Goal: Task Accomplishment & Management: Complete application form

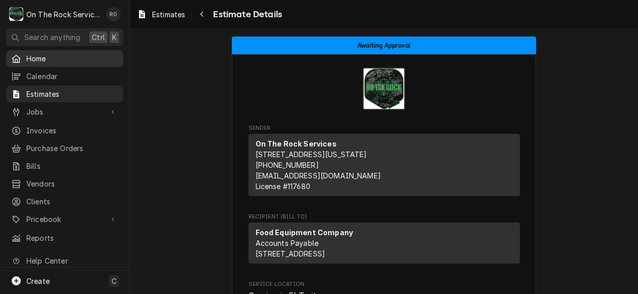
click at [81, 53] on span "Home" at bounding box center [72, 58] width 92 height 11
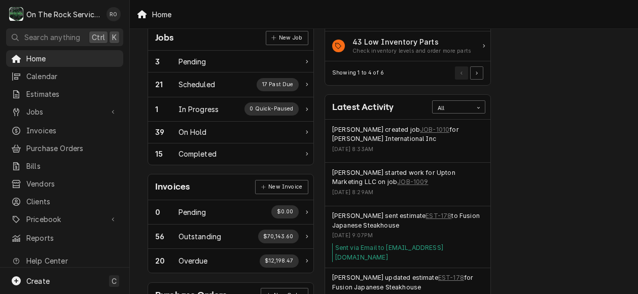
scroll to position [160, 0]
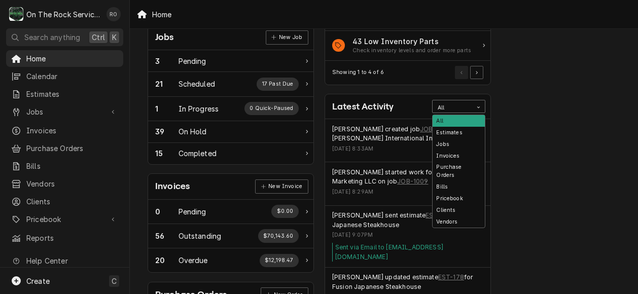
drag, startPoint x: 408, startPoint y: 135, endPoint x: 469, endPoint y: 102, distance: 69.5
click at [469, 102] on div "All" at bounding box center [453, 106] width 40 height 13
click at [541, 57] on div "Performance Metrics Revenue Potential All 73% $825,360.35 73 % Collected $302,6…" at bounding box center [585, 207] width 177 height 658
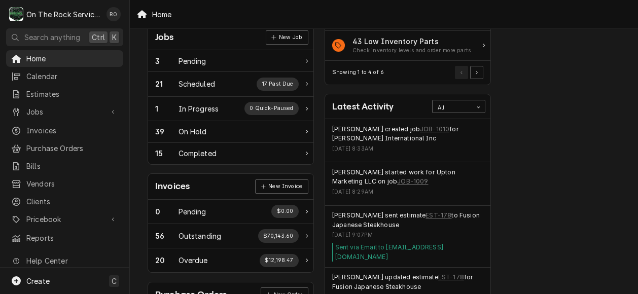
drag, startPoint x: 529, startPoint y: 76, endPoint x: 545, endPoint y: 67, distance: 17.7
click at [545, 67] on div "Performance Metrics Revenue Potential All 73% $825,360.35 73 % Collected $302,6…" at bounding box center [585, 207] width 177 height 658
click at [443, 178] on div "Todd Brady started work for Upton Marketing LLC on job JOB-1009" at bounding box center [407, 177] width 151 height 19
click at [301, 42] on link "New Job" at bounding box center [287, 37] width 43 height 14
click at [284, 31] on link "New Job" at bounding box center [287, 37] width 43 height 14
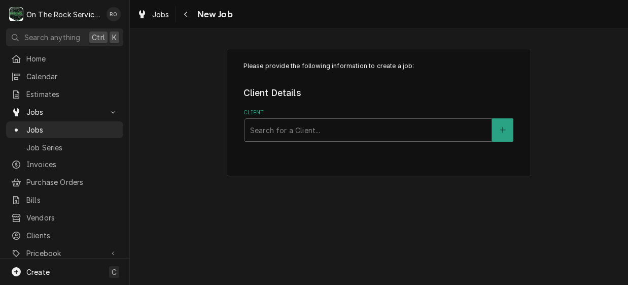
drag, startPoint x: 101, startPoint y: 28, endPoint x: 77, endPoint y: -3, distance: 39.0
click at [77, 0] on html "O On The Rock Services RO Search anything Ctrl K Home Calendar Estimates Jobs J…" at bounding box center [314, 142] width 628 height 285
click at [46, 73] on span "Calendar" at bounding box center [72, 76] width 92 height 11
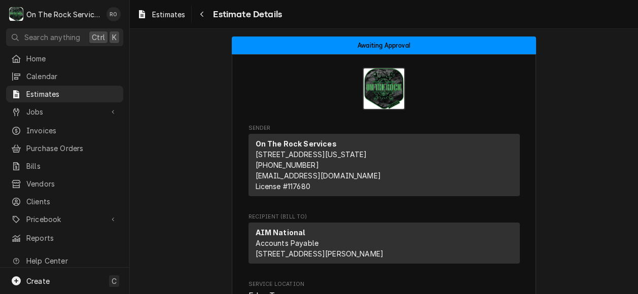
click at [59, 114] on div "Jobs" at bounding box center [64, 111] width 113 height 13
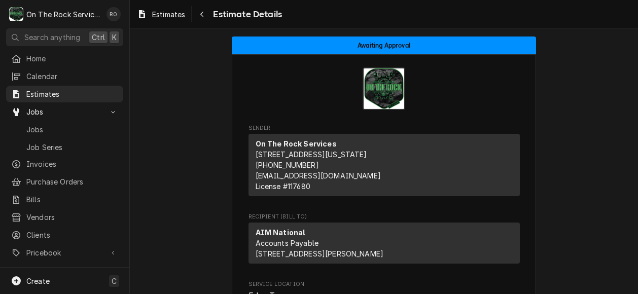
click at [59, 114] on div "Jobs" at bounding box center [64, 111] width 113 height 13
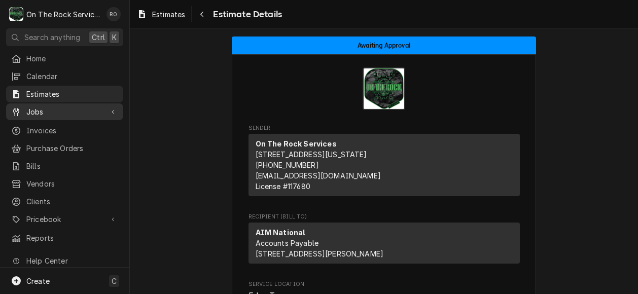
click at [57, 114] on div "Jobs" at bounding box center [64, 111] width 113 height 13
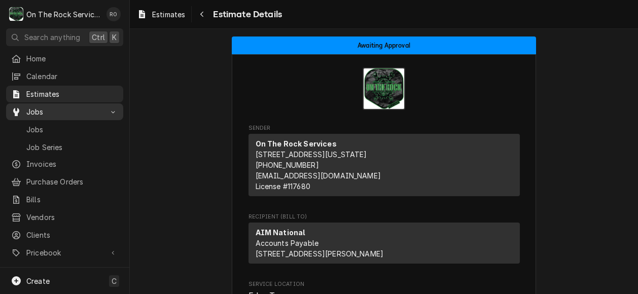
click at [57, 114] on div "Jobs" at bounding box center [64, 111] width 113 height 13
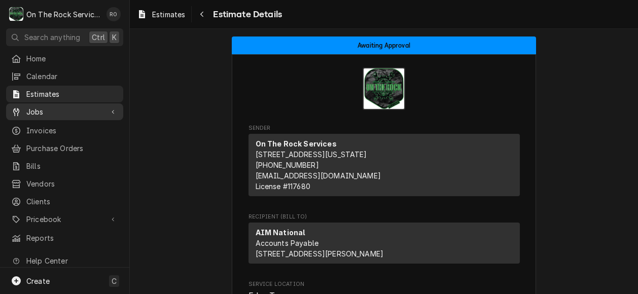
click at [57, 114] on div "Jobs" at bounding box center [64, 111] width 113 height 13
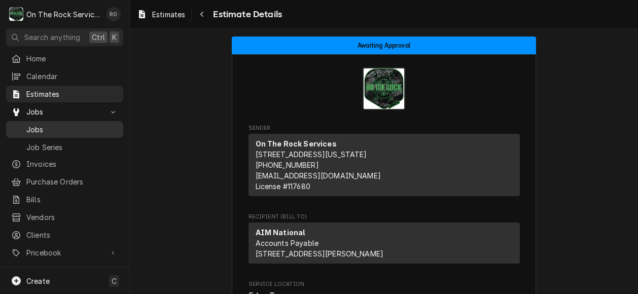
click at [43, 128] on span "Jobs" at bounding box center [72, 129] width 92 height 11
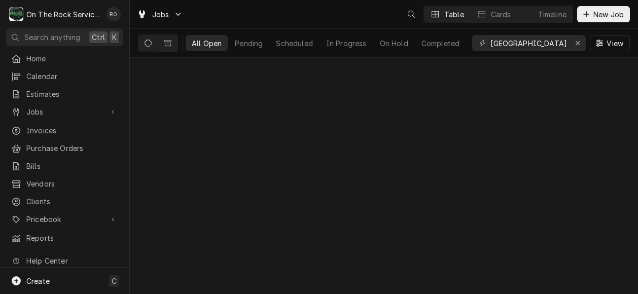
click at [108, 112] on div "Dynamic Content Wrapper" at bounding box center [113, 112] width 10 height 10
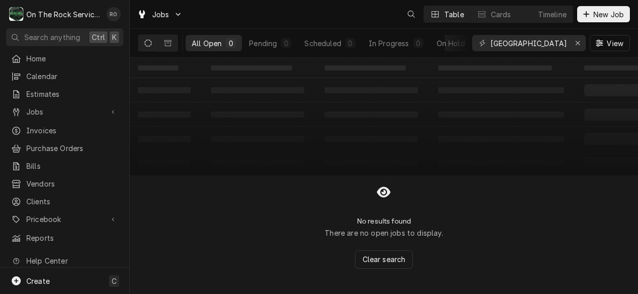
click at [108, 112] on div "Dynamic Content Wrapper" at bounding box center [113, 112] width 10 height 10
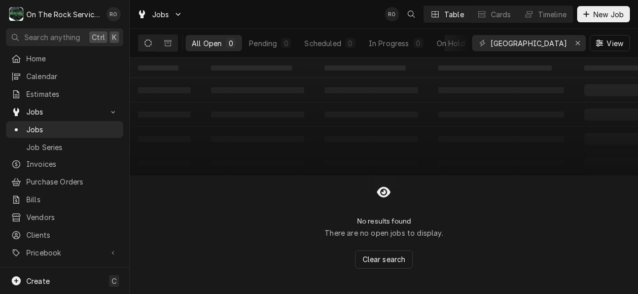
click at [284, 56] on div "All Open 0 Pending 0 Scheduled 0 In Progress 0 On Hold 0 Completed 0" at bounding box center [328, 43] width 284 height 28
click at [588, 8] on button "New Job" at bounding box center [603, 14] width 53 height 16
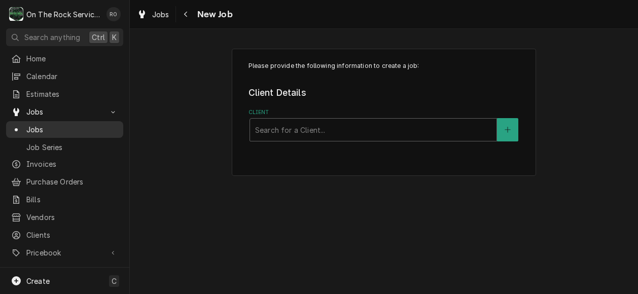
click at [29, 123] on div "Jobs" at bounding box center [64, 129] width 113 height 13
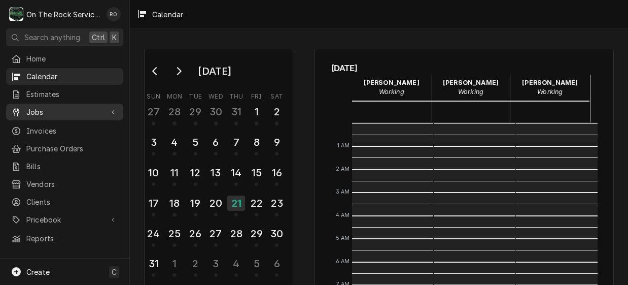
scroll to position [185, 0]
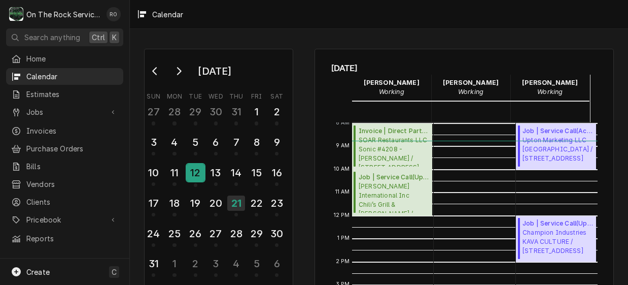
click at [187, 171] on div "12" at bounding box center [196, 172] width 18 height 17
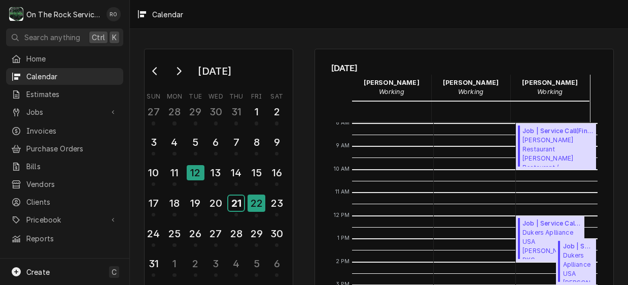
drag, startPoint x: 238, startPoint y: 197, endPoint x: 250, endPoint y: 203, distance: 13.2
click at [250, 203] on tr "17 18 19 20 21 22 23" at bounding box center [216, 207] width 144 height 30
click at [250, 203] on div "22" at bounding box center [257, 202] width 18 height 17
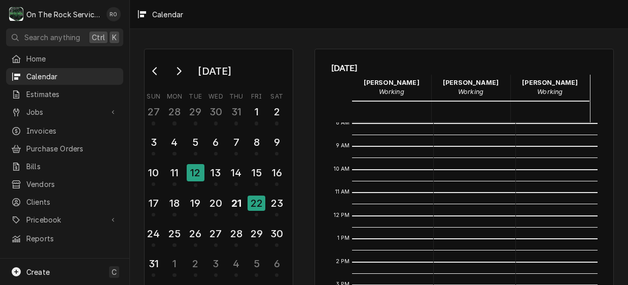
click at [345, 223] on div "12 PM" at bounding box center [341, 221] width 21 height 12
click at [288, 219] on div "August 2025 Sun Mon Tue Wed Thu Fri Sat 27 28 29 30 31 1 2 3 4 5 6 7 8 9 10 11 …" at bounding box center [218, 173] width 149 height 248
click at [248, 199] on div "22" at bounding box center [257, 202] width 18 height 15
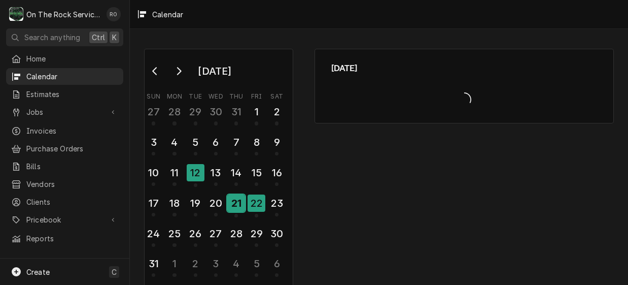
click at [242, 201] on div "21" at bounding box center [236, 202] width 18 height 17
click at [242, 201] on div "21" at bounding box center [236, 202] width 18 height 15
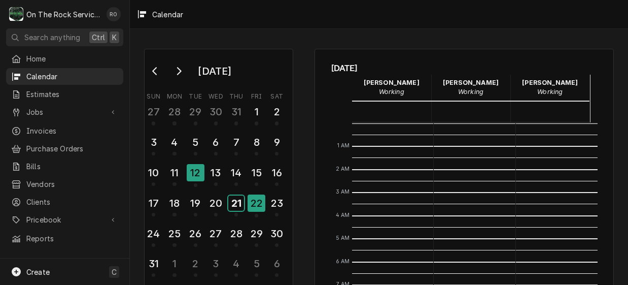
drag, startPoint x: 245, startPoint y: 199, endPoint x: 317, endPoint y: 196, distance: 72.1
click at [317, 196] on div "August 2025 Sun Mon Tue Wed Thu Fri Sat 27 28 29 30 31 1 2 3 4 5 6 7 8 9 10 11 …" at bounding box center [379, 246] width 498 height 412
click at [317, 196] on div "Thursday, Aug 21st Ray Beals Working 21 Thu Rich Ortega Working 21 Thu Todd Bra…" at bounding box center [463, 246] width 299 height 394
click at [261, 191] on td "15" at bounding box center [256, 177] width 20 height 30
click at [275, 185] on span "Calendar Day Picker" at bounding box center [277, 185] width 4 height 4
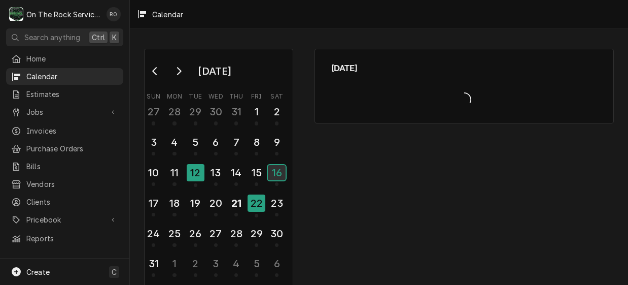
click at [275, 185] on button "16" at bounding box center [277, 175] width 20 height 25
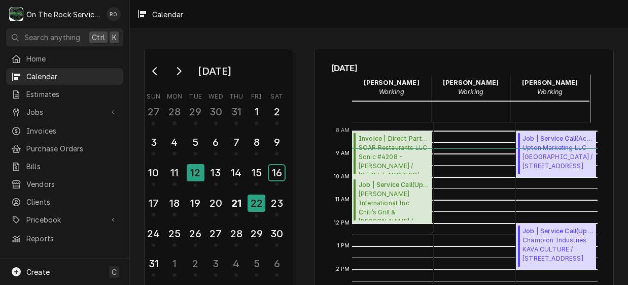
scroll to position [179, 0]
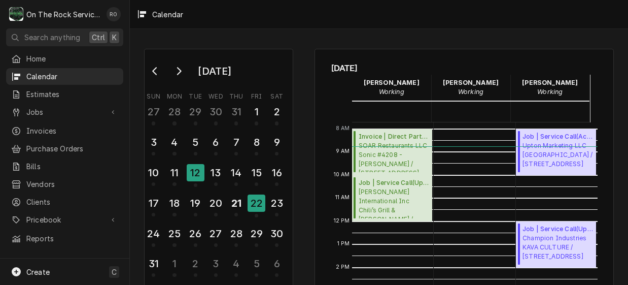
click at [420, 230] on div "8:00 AM – 10:00 AM Invoice | Direct Parts Sale ( Past Due ) SOAR Restaurants LL…" at bounding box center [392, 221] width 80 height 554
click at [385, 182] on span "Job | Service Call ( Upcoming )" at bounding box center [394, 182] width 70 height 9
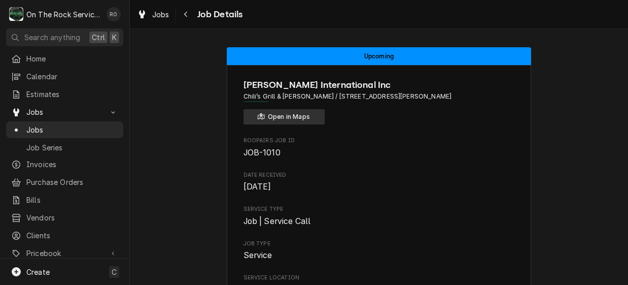
click at [243, 115] on button "Open in Maps" at bounding box center [283, 116] width 81 height 15
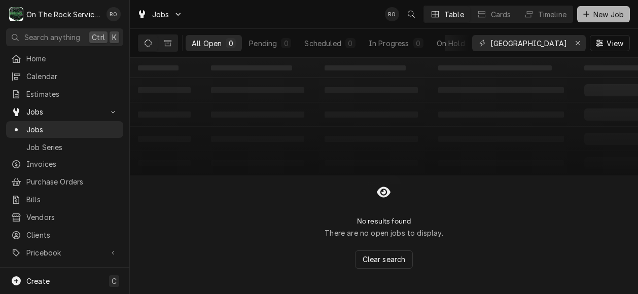
click at [613, 14] on span "New Job" at bounding box center [608, 14] width 34 height 11
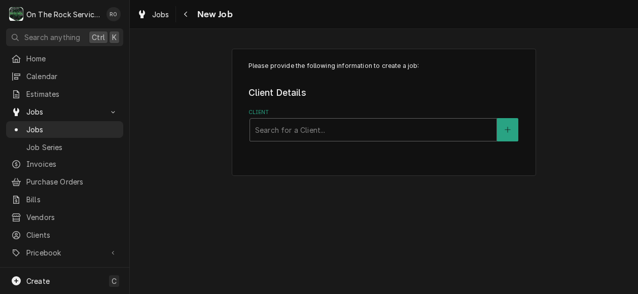
click at [338, 142] on div "Please provide the following information to create a job: Client Details Client…" at bounding box center [384, 112] width 304 height 127
click at [341, 129] on div "Client" at bounding box center [373, 130] width 236 height 18
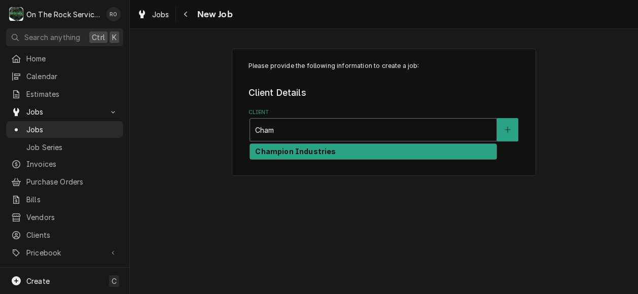
type input "Champ"
click at [326, 151] on strong "Champion Industries" at bounding box center [295, 151] width 81 height 9
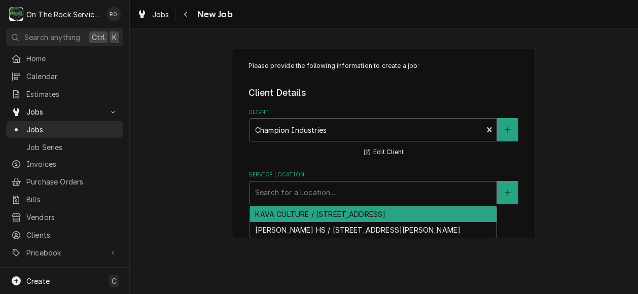
click at [313, 193] on div "Service Location" at bounding box center [373, 193] width 236 height 18
click at [505, 192] on icon "Create New Location" at bounding box center [508, 192] width 6 height 7
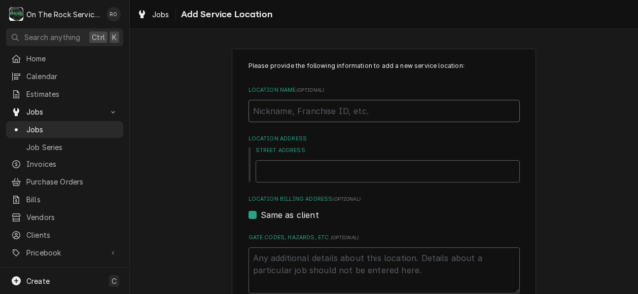
paste input "[DEMOGRAPHIC_DATA] Fil A #2536"
type textarea "x"
type input "Chick Fil A #2536"
type textarea "x"
type input "Chick Fil A #2536"
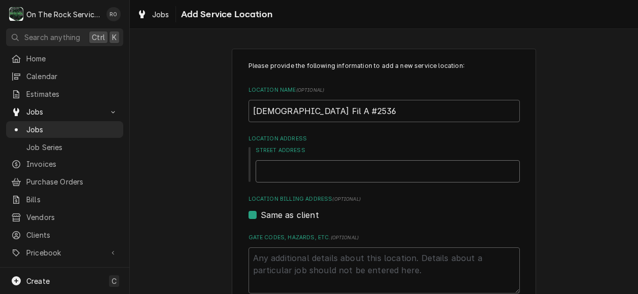
click at [297, 175] on input "Street Address" at bounding box center [388, 171] width 264 height 22
paste input "1061 Tiger BLVD"
type textarea "x"
type input "1061 Tiger BLVD"
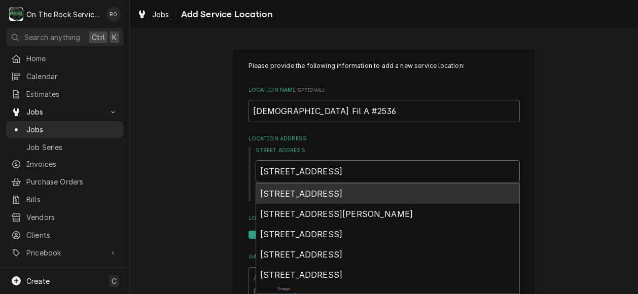
click at [298, 187] on div "1061 Tiger Blvd, Clemson, SC, USA" at bounding box center [387, 194] width 263 height 20
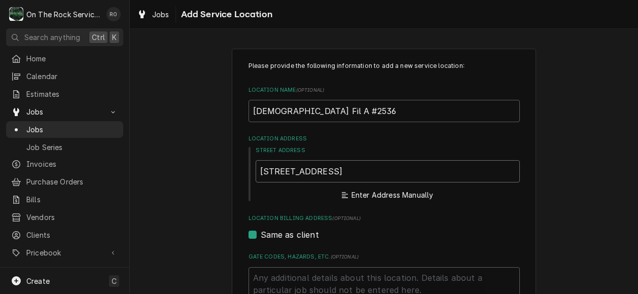
type textarea "x"
type input "1061 Tiger Blvd"
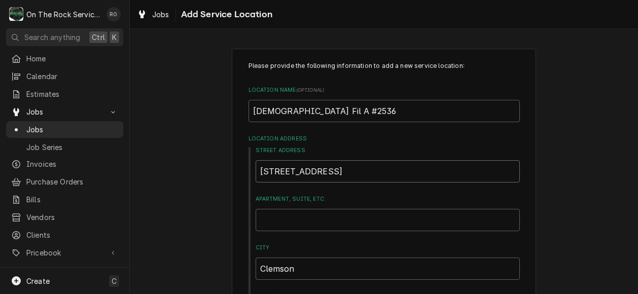
type textarea "x"
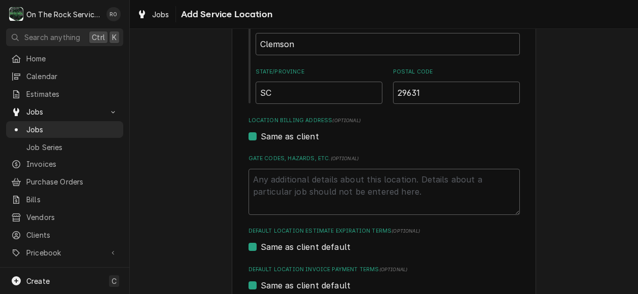
scroll to position [245, 0]
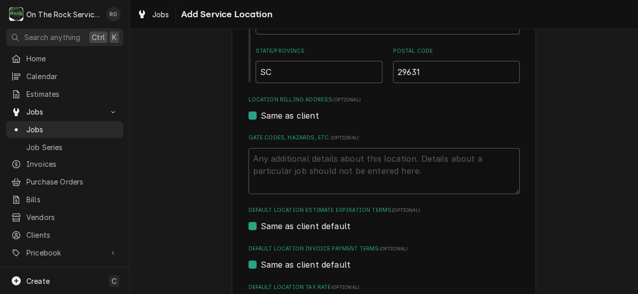
type input "1061 Tiger Blvd"
click at [290, 170] on textarea "Gate Codes, Hazards, etc. ( optional )" at bounding box center [384, 171] width 271 height 46
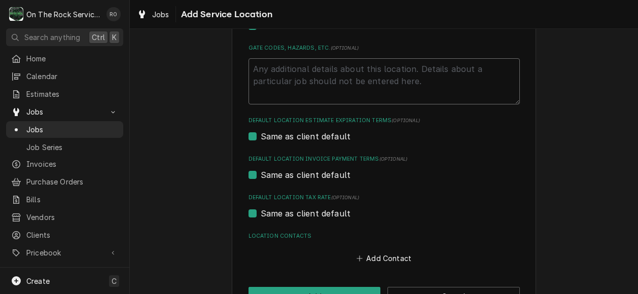
scroll to position [368, 0]
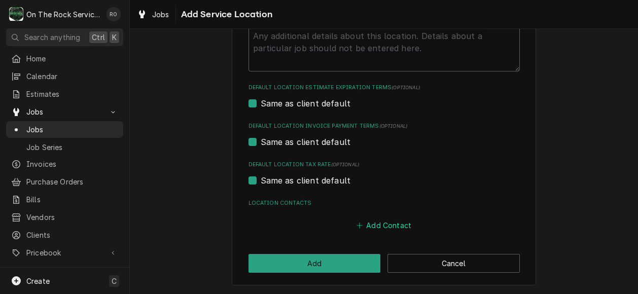
click at [384, 222] on button "Add Contact" at bounding box center [384, 226] width 58 height 14
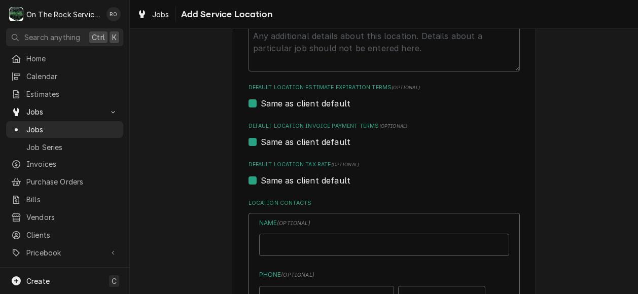
type textarea "x"
click at [331, 242] on input "Location Name ( optional )" at bounding box center [384, 245] width 250 height 22
paste input "Jordan"
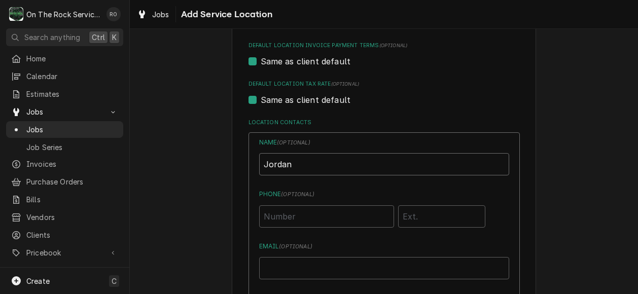
scroll to position [449, 0]
type input "Jordan"
click at [317, 210] on input "Phone ( optional )" at bounding box center [326, 216] width 135 height 22
paste input "(864) 654-4655"
type input "(864) 654-4655"
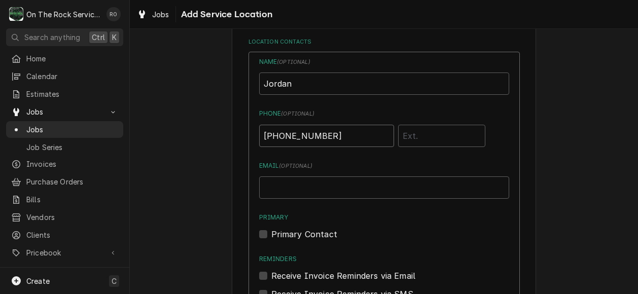
scroll to position [531, 0]
click at [271, 236] on label "Primary Contact" at bounding box center [304, 233] width 66 height 12
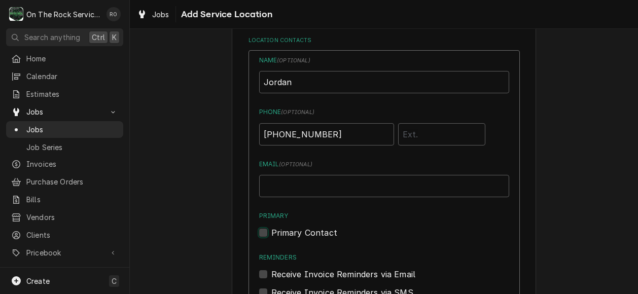
click at [271, 236] on input "Primary" at bounding box center [396, 238] width 250 height 22
checkbox input "true"
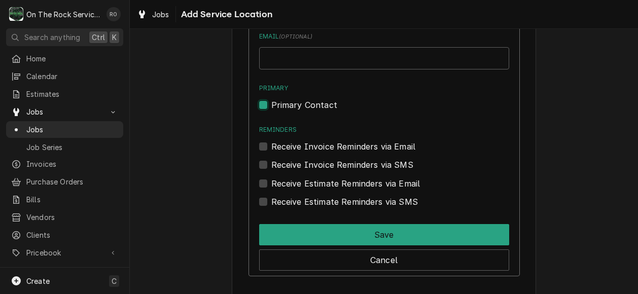
scroll to position [659, 0]
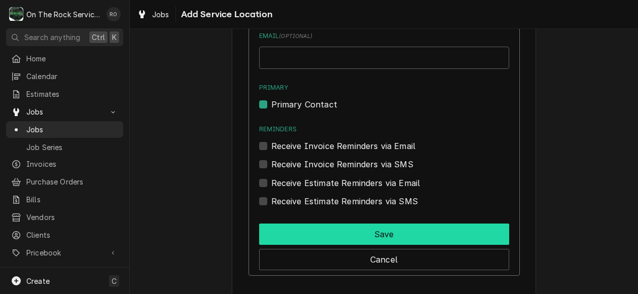
click at [293, 230] on button "Save" at bounding box center [384, 234] width 250 height 21
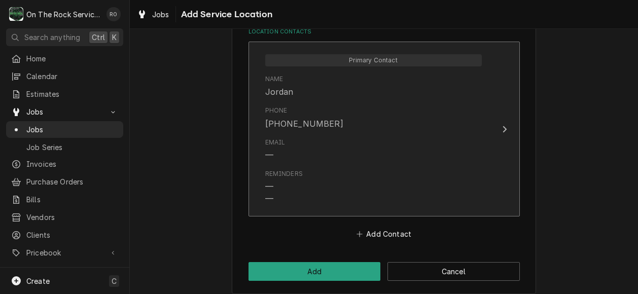
scroll to position [548, 0]
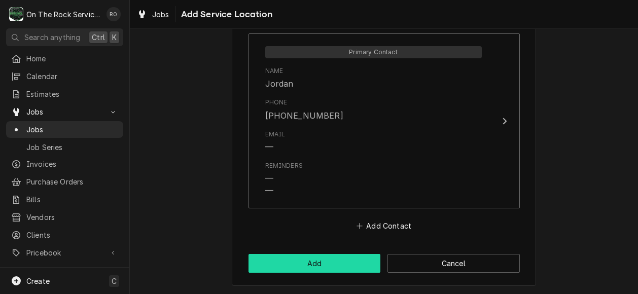
click at [349, 259] on button "Add" at bounding box center [315, 263] width 132 height 19
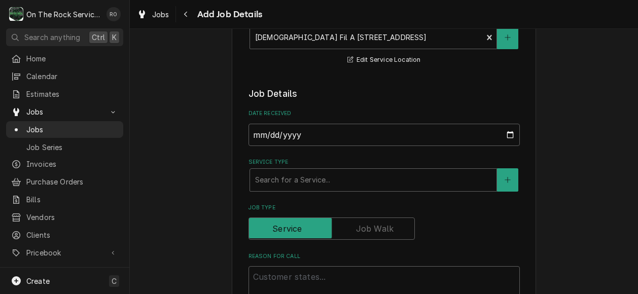
scroll to position [163, 0]
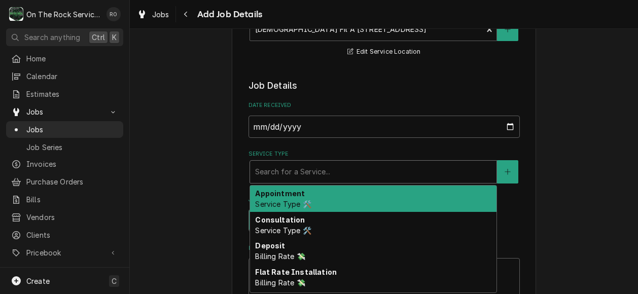
click at [311, 168] on div "Service Type" at bounding box center [373, 172] width 236 height 18
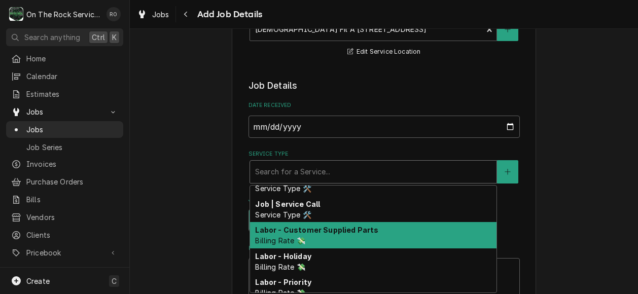
scroll to position [434, 0]
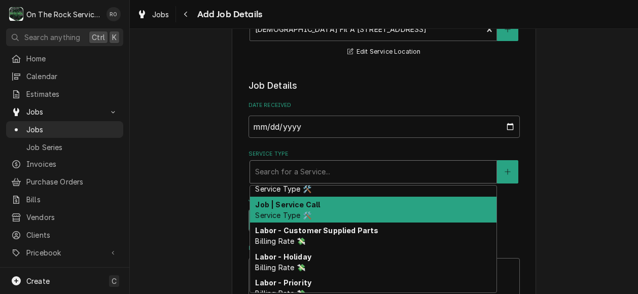
click at [332, 204] on div "Job | Service Call Service Type 🛠️" at bounding box center [373, 210] width 246 height 26
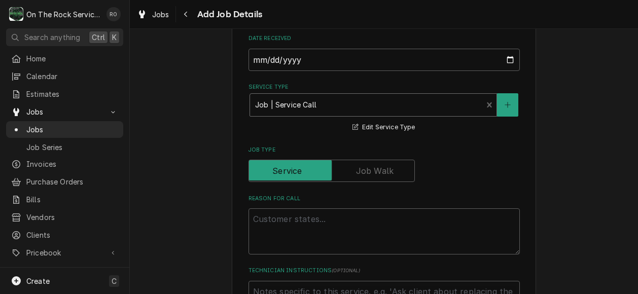
scroll to position [231, 0]
click at [327, 234] on textarea "Reason For Call" at bounding box center [384, 231] width 271 height 46
type textarea "x"
type textarea "W"
type textarea "x"
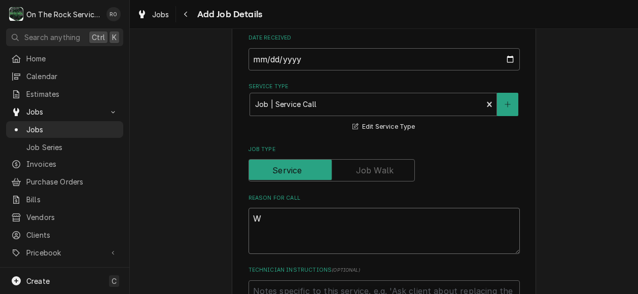
type textarea "WO"
type textarea "x"
type textarea "WO#"
type textarea "x"
type textarea "WO#"
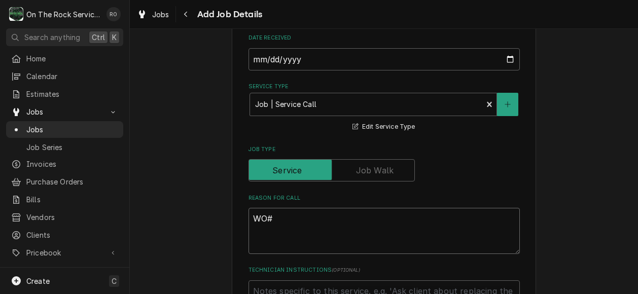
type textarea "x"
type textarea "WO#"
paste textarea "CHA74760"
type textarea "x"
type textarea "WO# CHA74760"
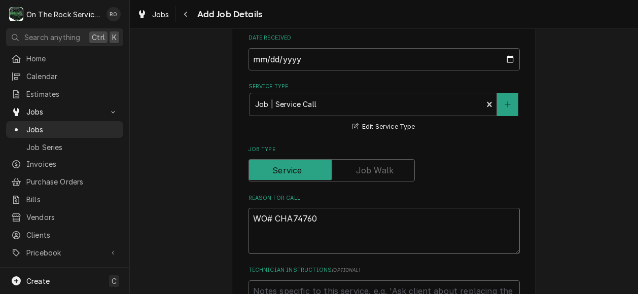
type textarea "x"
type textarea "WO# CHA74760"
type textarea "x"
type textarea "WO# CHA74760"
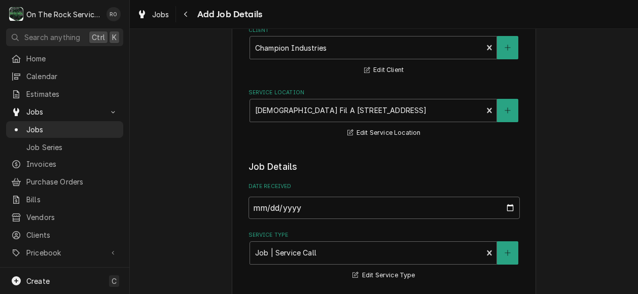
scroll to position [78, 0]
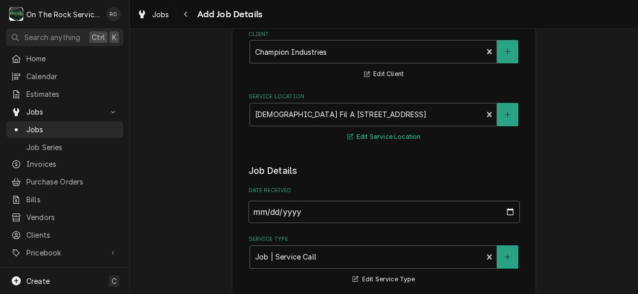
click at [369, 131] on button "Edit Service Location" at bounding box center [384, 137] width 77 height 13
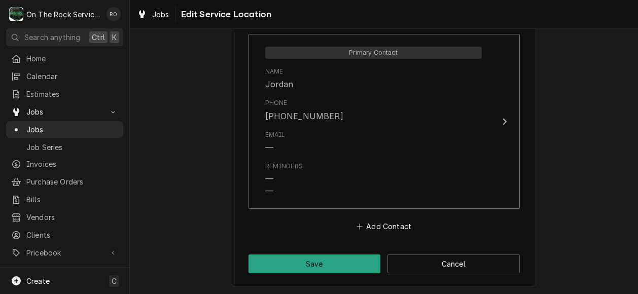
scroll to position [548, 0]
click at [373, 221] on button "Add Contact" at bounding box center [384, 226] width 58 height 14
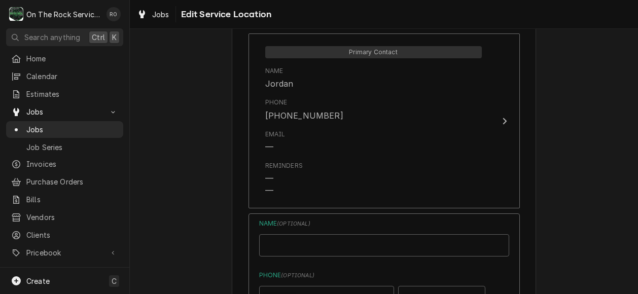
type textarea "x"
click at [354, 252] on input "Location Name ( optional )" at bounding box center [384, 245] width 250 height 22
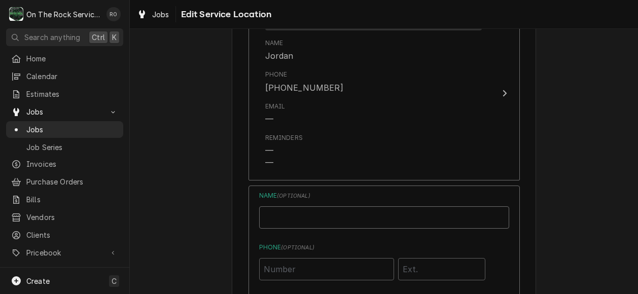
scroll to position [576, 0]
click at [323, 268] on input "Phone ( optional )" at bounding box center [326, 269] width 135 height 22
paste input "(864) 790-8067"
type input "(864) 790-8067"
click at [303, 216] on input "Location Name ( optional )" at bounding box center [384, 217] width 250 height 22
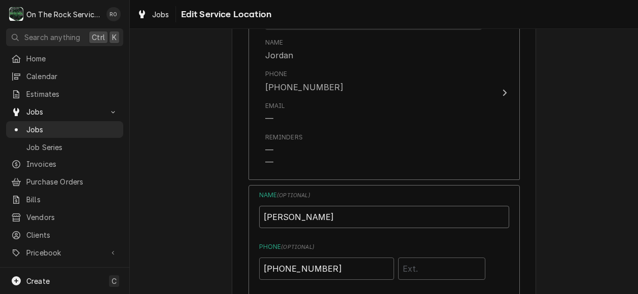
type input "J"
paste input "Jason"
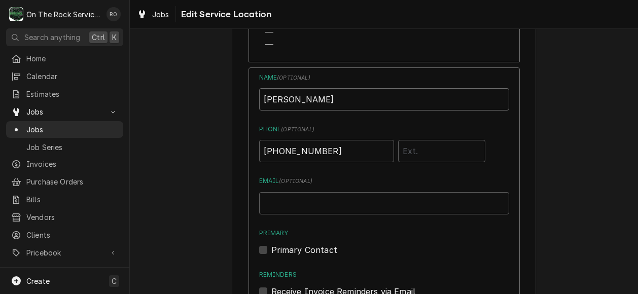
scroll to position [694, 0]
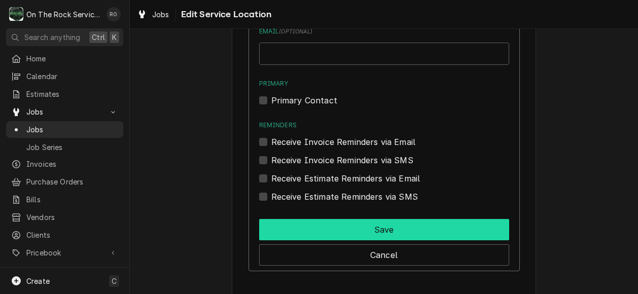
type input "Jason"
click at [289, 227] on button "Save" at bounding box center [384, 229] width 250 height 21
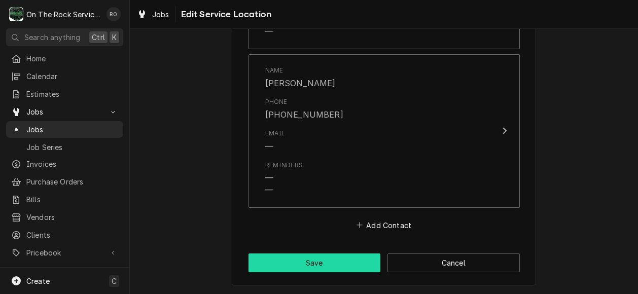
click at [292, 264] on button "Save" at bounding box center [315, 263] width 132 height 19
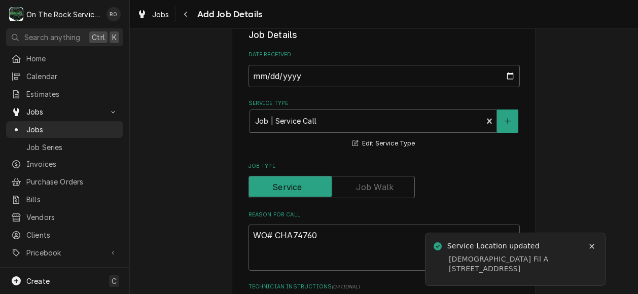
scroll to position [214, 0]
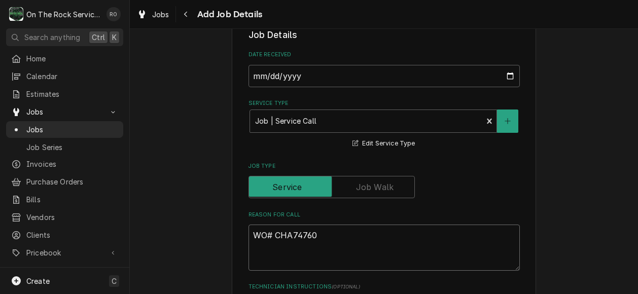
click at [252, 258] on textarea "WO# CHA74760" at bounding box center [384, 248] width 271 height 46
paste textarea "dish machine has water running constantly even when the unit is off, possible f…"
type textarea "x"
type textarea "WO# CHA74760 dish machine has water running constantly even when the unit is of…"
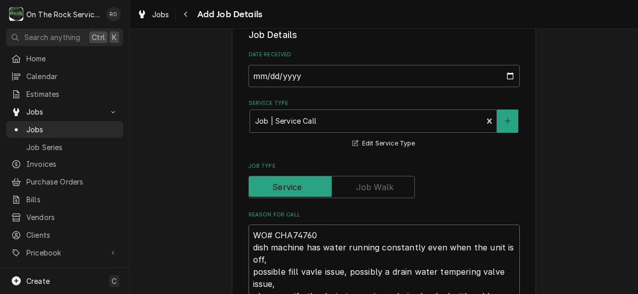
scroll to position [246, 0]
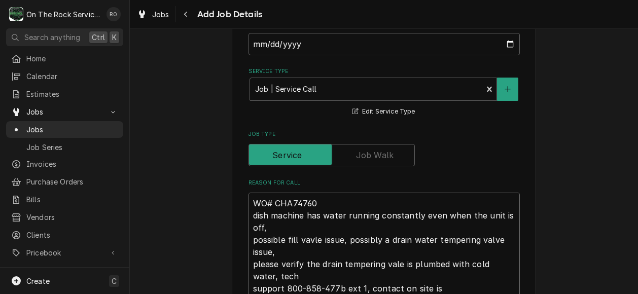
type textarea "x"
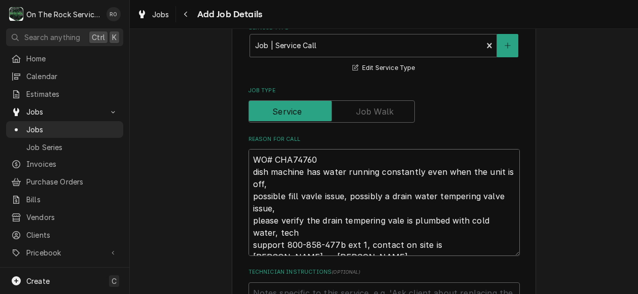
scroll to position [291, 0]
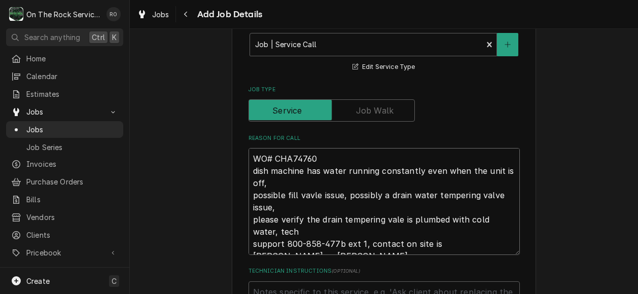
type textarea "WO# CHA74760 dish machine has water running constantly even when the unit is of…"
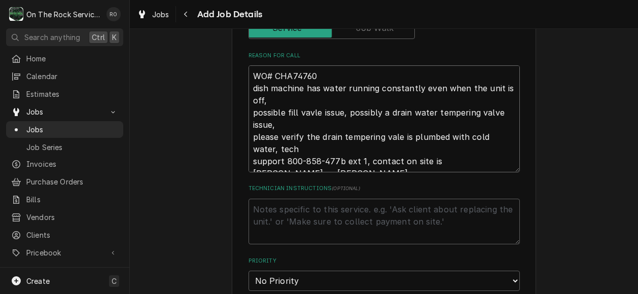
scroll to position [374, 0]
click at [254, 207] on textarea "Technician Instructions ( optional )" at bounding box center [384, 221] width 271 height 46
paste textarea "tech support 800-858-477b ext 1, contact on site is Jordan or Jason, Jason cell…"
type textarea "x"
type textarea "tech support 800-858-477b ext 1, contact on site is Jordan or Jason, Jason cell…"
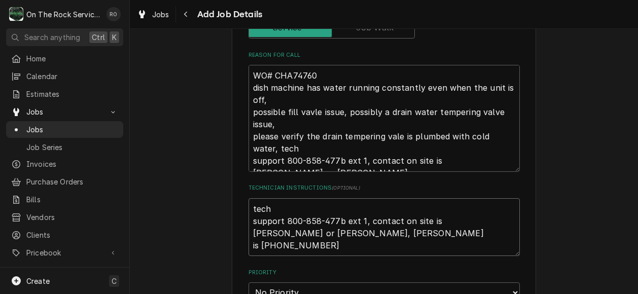
type textarea "x"
type textarea "tech support 800-858-477b ext 1, contact on site is Jordan or Jason, Jason cell…"
click at [363, 161] on textarea "WO# CHA74760 dish machine has water running constantly even when the unit is of…" at bounding box center [384, 118] width 271 height 107
type textarea "x"
type textarea "WO# CHA74760 dish machine has water running constantly even when the unit is of…"
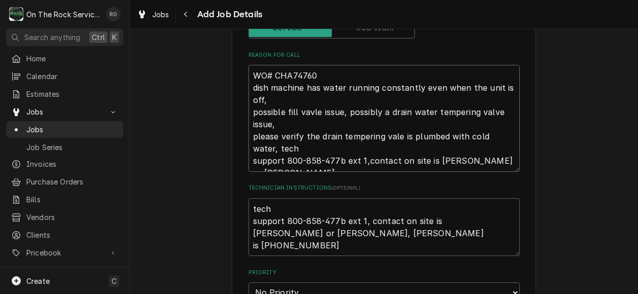
type textarea "x"
type textarea "WO# CHA74760 dish machine has water running constantly even when the unit is of…"
type textarea "x"
type textarea "WO# CHA74760 dish machine has water running constantly even when the unit is of…"
type textarea "x"
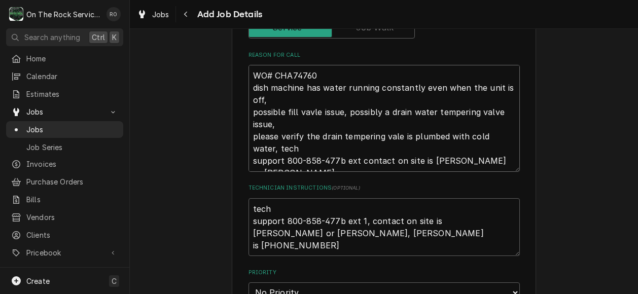
type textarea "WO# CHA74760 dish machine has water running constantly even when the unit is of…"
type textarea "x"
type textarea "WO# CHA74760 dish machine has water running constantly even when the unit is of…"
type textarea "x"
type textarea "WO# CHA74760 dish machine has water running constantly even when the unit is of…"
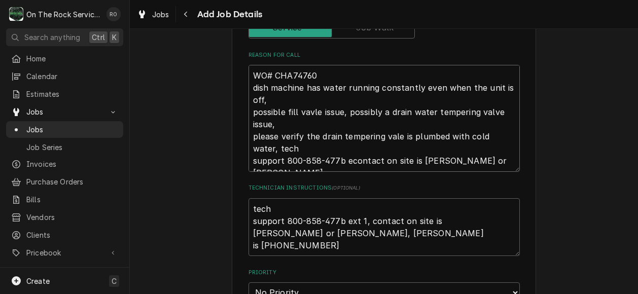
type textarea "x"
type textarea "WO# CHA74760 dish machine has water running constantly even when the unit is of…"
type textarea "x"
type textarea "WO# CHA74760 dish machine has water running constantly even when the unit is of…"
type textarea "x"
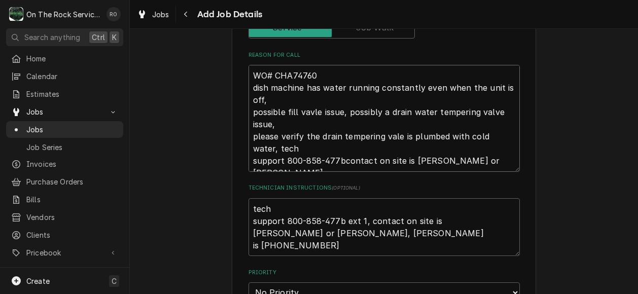
type textarea "WO# CHA74760 dish machine has water running constantly even when the unit is of…"
type textarea "x"
type textarea "WO# CHA74760 dish machine has water running constantly even when the unit is of…"
type textarea "x"
type textarea "WO# CHA74760 dish machine has water running constantly even when the unit is of…"
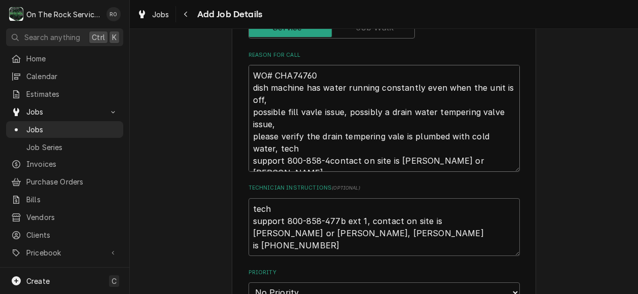
type textarea "x"
type textarea "WO# CHA74760 dish machine has water running constantly even when the unit is of…"
type textarea "x"
type textarea "WO# CHA74760 dish machine has water running constantly even when the unit is of…"
type textarea "x"
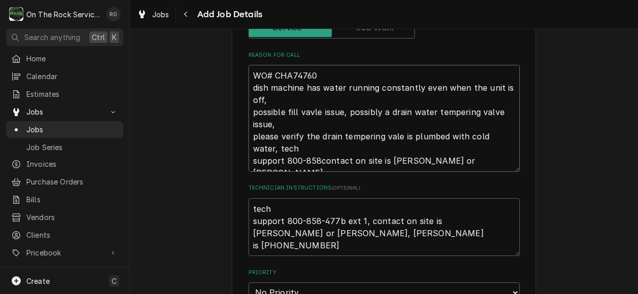
type textarea "WO# CHA74760 dish machine has water running constantly even when the unit is of…"
type textarea "x"
type textarea "WO# CHA74760 dish machine has water running constantly even when the unit is of…"
type textarea "x"
type textarea "WO# CHA74760 dish machine has water running constantly even when the unit is of…"
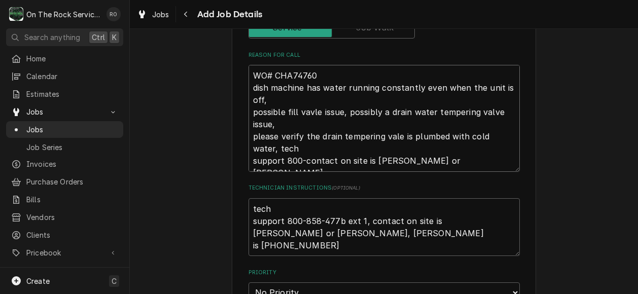
type textarea "x"
type textarea "WO# CHA74760 dish machine has water running constantly even when the unit is of…"
type textarea "x"
type textarea "WO# CHA74760 dish machine has water running constantly even when the unit is of…"
type textarea "x"
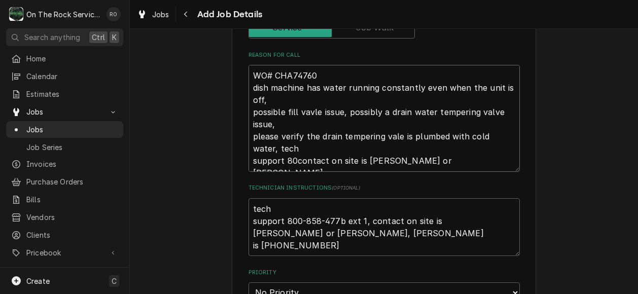
type textarea "WO# CHA74760 dish machine has water running constantly even when the unit is of…"
type textarea "x"
type textarea "WO# CHA74760 dish machine has water running constantly even when the unit is of…"
type textarea "x"
type textarea "WO# CHA74760 dish machine has water running constantly even when the unit is of…"
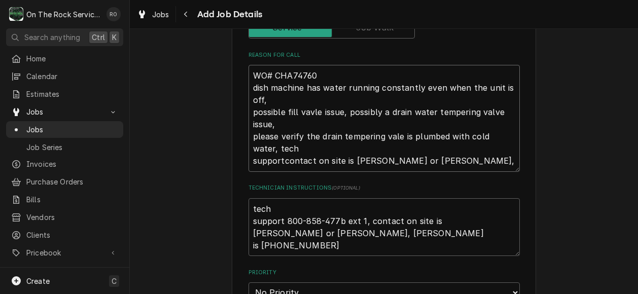
type textarea "x"
type textarea "WO# CHA74760 dish machine has water running constantly even when the unit is of…"
type textarea "x"
type textarea "WO# CHA74760 dish machine has water running constantly even when the unit is of…"
type textarea "x"
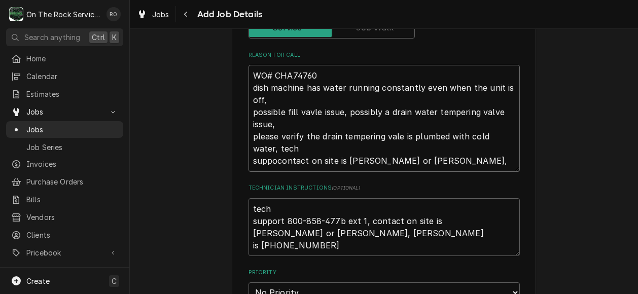
type textarea "WO# CHA74760 dish machine has water running constantly even when the unit is of…"
type textarea "x"
type textarea "WO# CHA74760 dish machine has water running constantly even when the unit is of…"
type textarea "x"
type textarea "WO# CHA74760 dish machine has water running constantly even when the unit is of…"
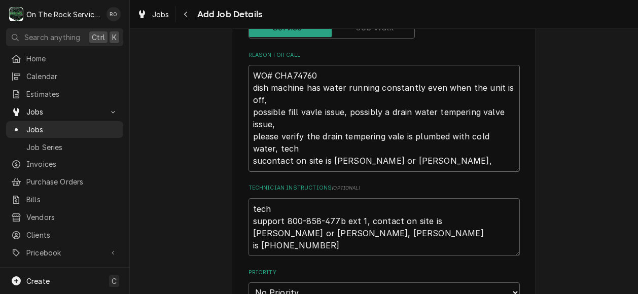
type textarea "x"
type textarea "WO# CHA74760 dish machine has water running constantly even when the unit is of…"
type textarea "x"
type textarea "WO# CHA74760 dish machine has water running constantly even when the unit is of…"
type textarea "x"
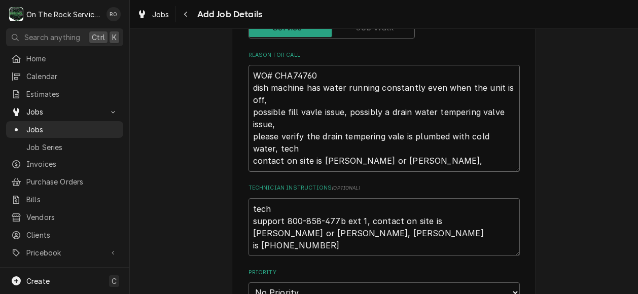
type textarea "WO# CHA74760 dish machine has water running constantly even when the unit is of…"
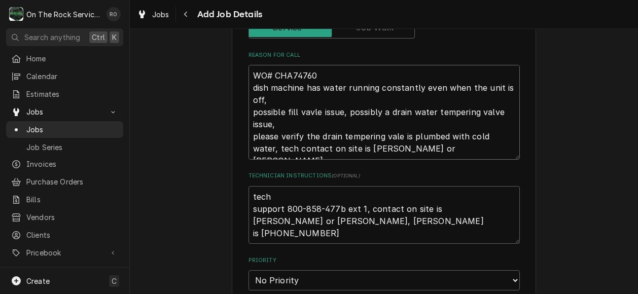
type textarea "x"
type textarea "WO# CHA74760 dish machine has water running constantly even when the unit is of…"
type textarea "x"
type textarea "WO# CHA74760 dish machine has water running constantly even when the unit is of…"
type textarea "x"
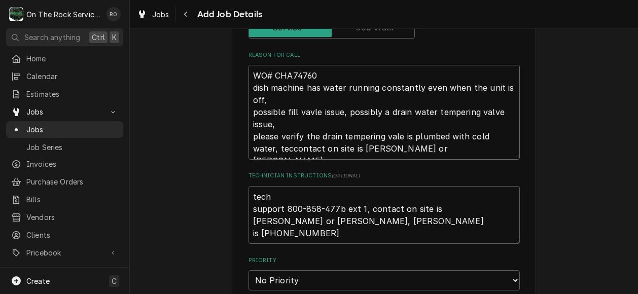
type textarea "WO# CHA74760 dish machine has water running constantly even when the unit is of…"
type textarea "x"
type textarea "WO# CHA74760 dish machine has water running constantly even when the unit is of…"
type textarea "x"
type textarea "WO# CHA74760 dish machine has water running constantly even when the unit is of…"
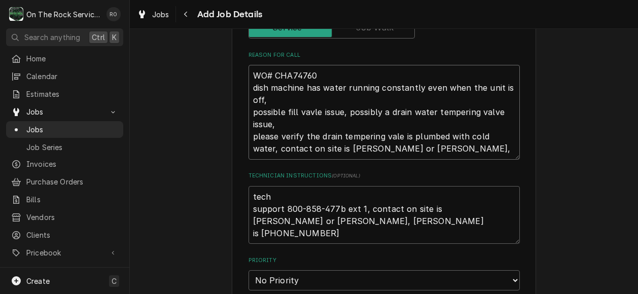
type textarea "x"
type textarea "WO# CHA74760 dish machine has water running constantly even when the unit is of…"
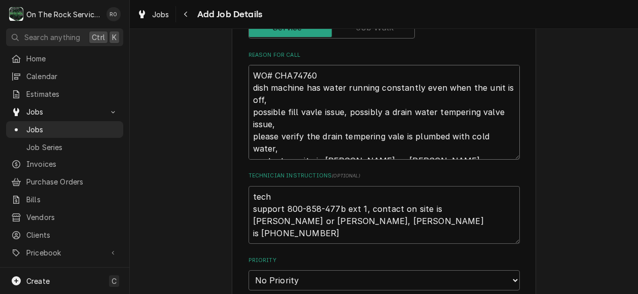
type textarea "x"
type textarea "WO# CHA74760 dish machine has water running constantly even when the unit is of…"
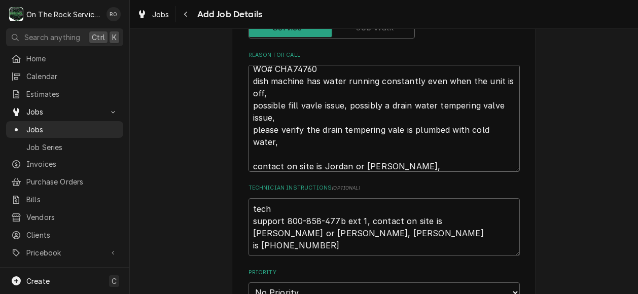
type textarea "x"
type textarea "WO# CHA74760 dish machine has water running constantly even when the unit is of…"
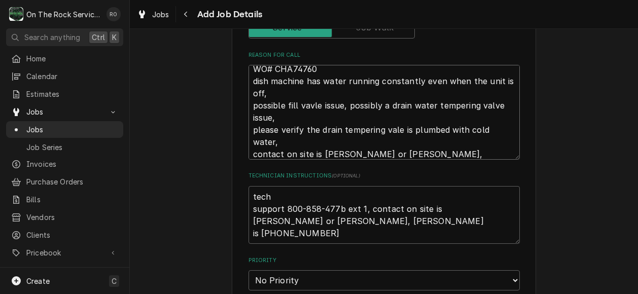
scroll to position [0, 0]
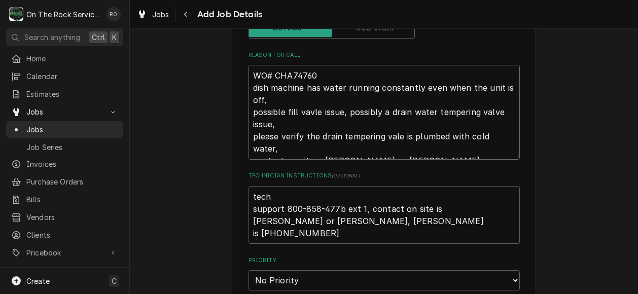
type textarea "x"
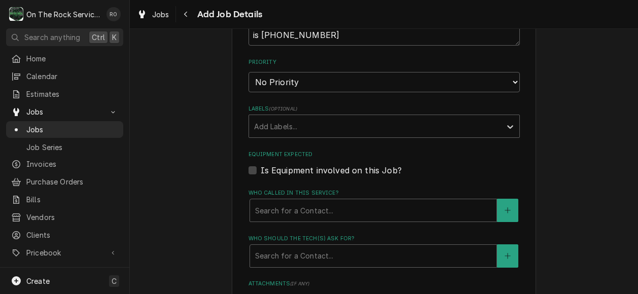
scroll to position [578, 0]
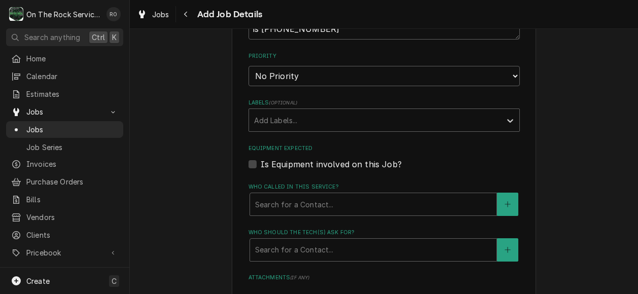
type textarea "WO# CHA74760 dish machine has water running constantly even when the unit is of…"
click at [261, 165] on label "Is Equipment involved on this Job?" at bounding box center [331, 164] width 141 height 12
click at [261, 165] on input "Equipment Expected" at bounding box center [396, 169] width 271 height 22
checkbox input "true"
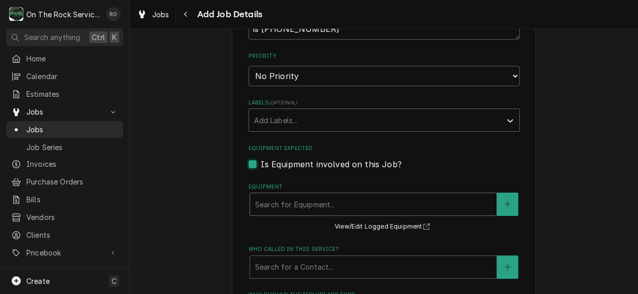
type textarea "x"
click at [461, 202] on div "Equipment" at bounding box center [373, 204] width 236 height 18
click at [500, 203] on button "Equipment" at bounding box center [507, 204] width 21 height 23
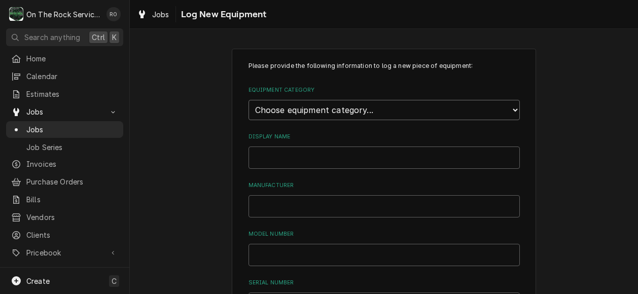
click at [502, 113] on select "Choose equipment category... Cooking Equipment Fryers Ice Machines Ovens and Ra…" at bounding box center [384, 110] width 271 height 20
select select "6"
click at [249, 100] on select "Choose equipment category... Cooking Equipment Fryers Ice Machines Ovens and Ra…" at bounding box center [384, 110] width 271 height 20
click at [410, 160] on select "Choose equipment type... Burnisher Dishtable Dishwasher Garbage Disposer Glass …" at bounding box center [384, 157] width 271 height 20
select select "43"
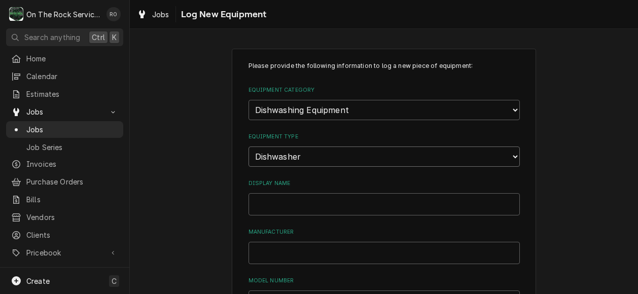
click at [249, 147] on select "Choose equipment type... Burnisher Dishtable Dishwasher Garbage Disposer Glass …" at bounding box center [384, 157] width 271 height 20
click at [384, 210] on input "Display Name" at bounding box center [384, 204] width 271 height 22
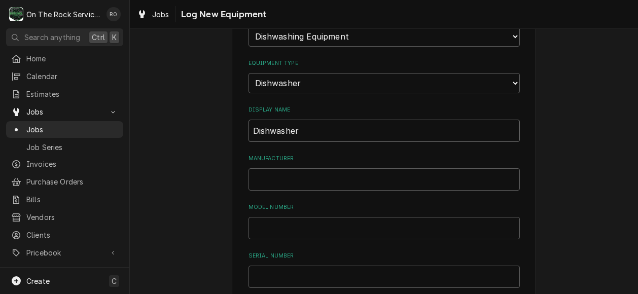
scroll to position [85, 0]
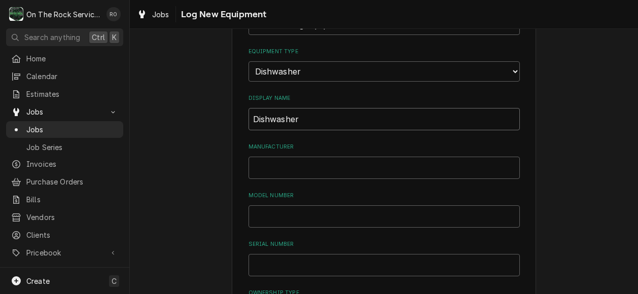
type input "Dishwasher"
click at [384, 213] on input "Model Number" at bounding box center [384, 216] width 271 height 22
paste input "H6000T CFA"
type input "H6000T CFA"
click at [299, 265] on input "Serial Number" at bounding box center [384, 265] width 271 height 22
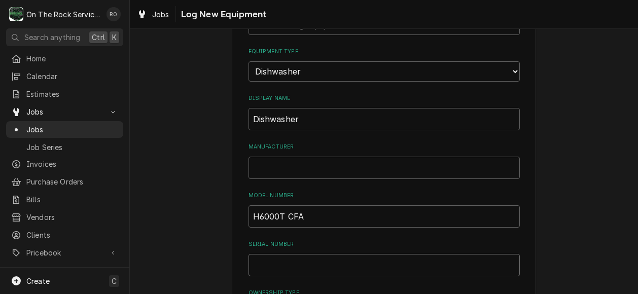
paste input "D240724581"
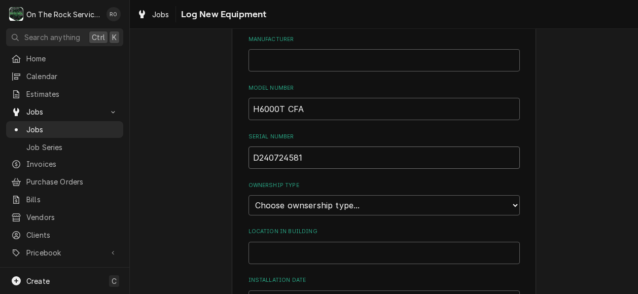
scroll to position [240, 0]
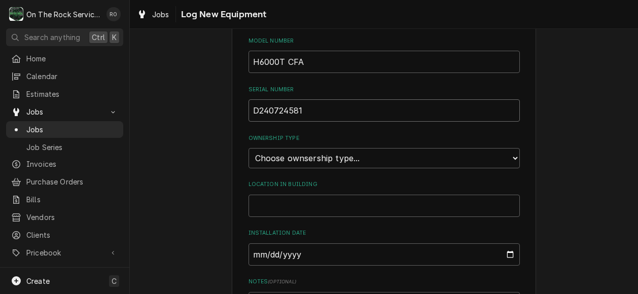
type input "D240724581"
click at [287, 154] on select "Choose ownsership type... Unknown Owned Leased Rented" at bounding box center [384, 158] width 271 height 20
select select "0"
click at [249, 148] on select "Choose ownsership type... Unknown Owned Leased Rented" at bounding box center [384, 158] width 271 height 20
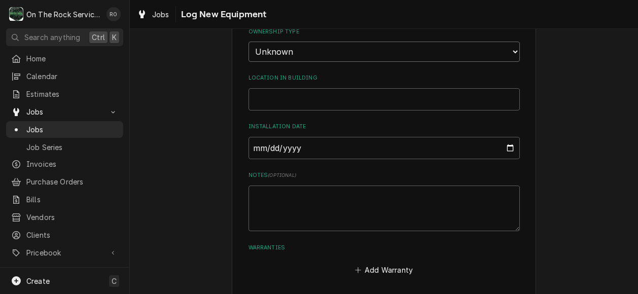
scroll to position [383, 0]
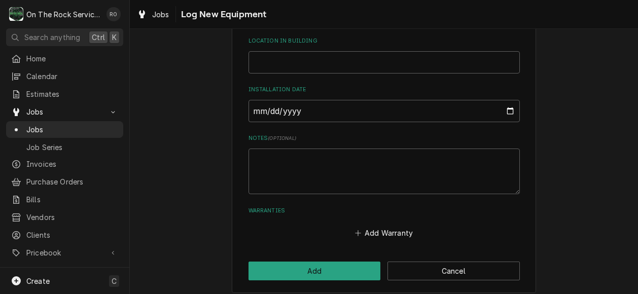
click at [326, 266] on button "Add" at bounding box center [315, 271] width 132 height 19
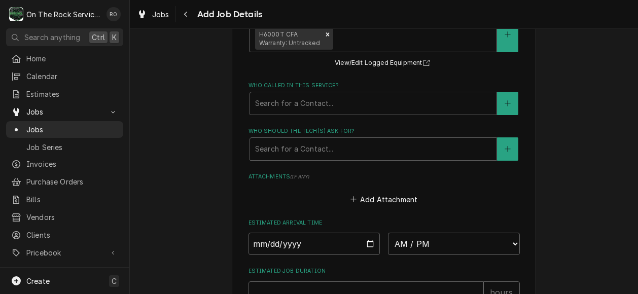
scroll to position [757, 0]
click at [301, 100] on div "Who called in this service?" at bounding box center [373, 101] width 236 height 18
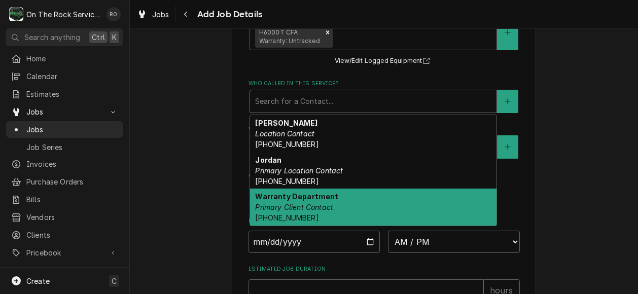
click at [306, 196] on strong "Warranty Department" at bounding box center [296, 196] width 83 height 9
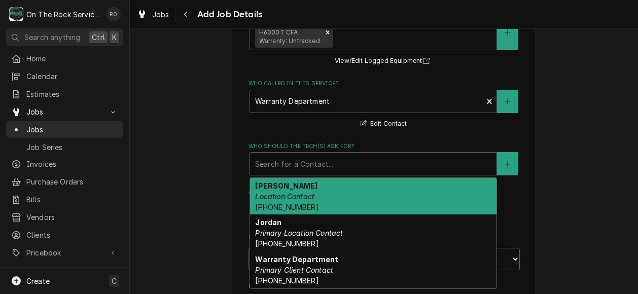
click at [308, 169] on div "Who should the tech(s) ask for?" at bounding box center [373, 164] width 236 height 18
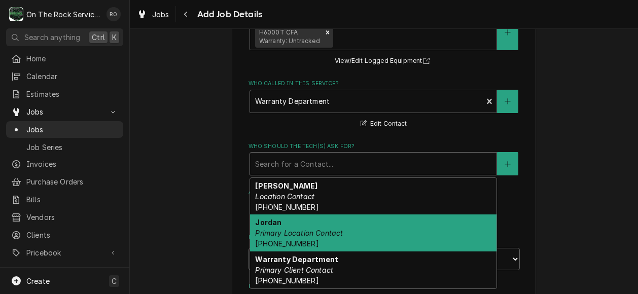
click at [311, 239] on div "Jordan Primary Location Contact (864) 654-4655" at bounding box center [373, 233] width 246 height 37
type textarea "x"
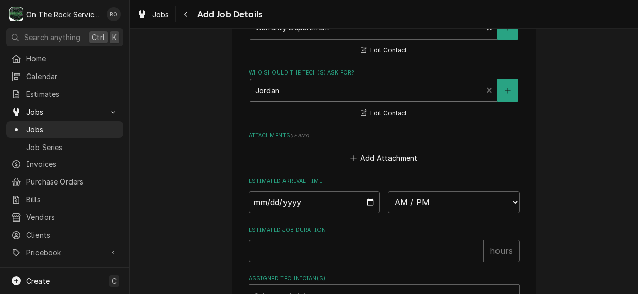
scroll to position [831, 0]
click at [324, 199] on input "Date" at bounding box center [315, 202] width 132 height 22
click at [367, 204] on input "Date" at bounding box center [315, 202] width 132 height 22
type input "2025-08-21"
type textarea "x"
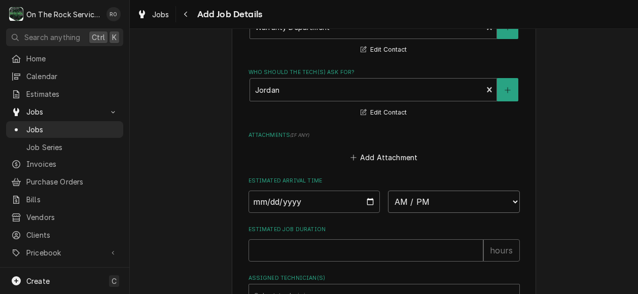
drag, startPoint x: 488, startPoint y: 202, endPoint x: 507, endPoint y: 196, distance: 19.6
click at [507, 196] on select "AM / PM 6:00 AM 6:15 AM 6:30 AM 6:45 AM 7:00 AM 7:15 AM 7:30 AM 7:45 AM 8:00 AM…" at bounding box center [454, 202] width 132 height 22
select select "12:30:00"
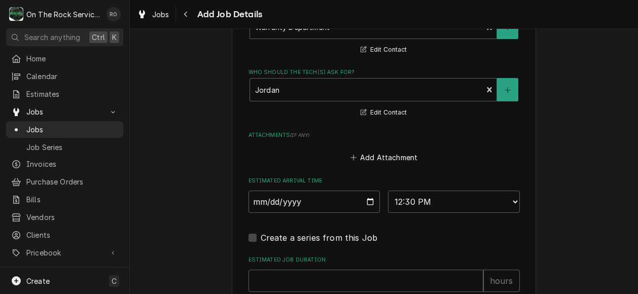
click at [442, 104] on div "Who should the tech(s) ask for? Jordan Primary Location Contact (864) 654-4655 …" at bounding box center [384, 93] width 271 height 50
type textarea "x"
click at [442, 104] on div "Who should the tech(s) ask for? Jordan Primary Location Contact (864) 654-4655 …" at bounding box center [384, 93] width 271 height 50
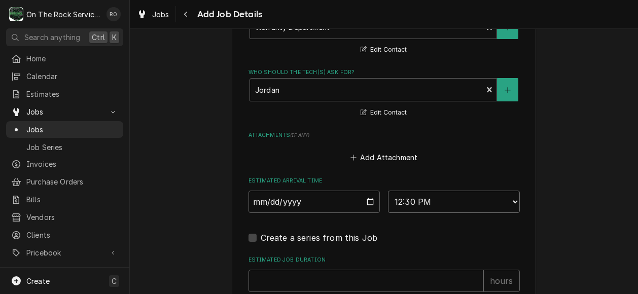
click at [509, 197] on select "AM / PM 6:00 AM 6:15 AM 6:30 AM 6:45 AM 7:00 AM 7:15 AM 7:30 AM 7:45 AM 8:00 AM…" at bounding box center [454, 202] width 132 height 22
click at [512, 201] on select "AM / PM 6:00 AM 6:15 AM 6:30 AM 6:45 AM 7:00 AM 7:15 AM 7:30 AM 7:45 AM 8:00 AM…" at bounding box center [454, 202] width 132 height 22
select select "12:00:00"
click at [388, 192] on select "AM / PM 6:00 AM 6:15 AM 6:30 AM 6:45 AM 7:00 AM 7:15 AM 7:30 AM 7:45 AM 8:00 AM…" at bounding box center [454, 202] width 132 height 22
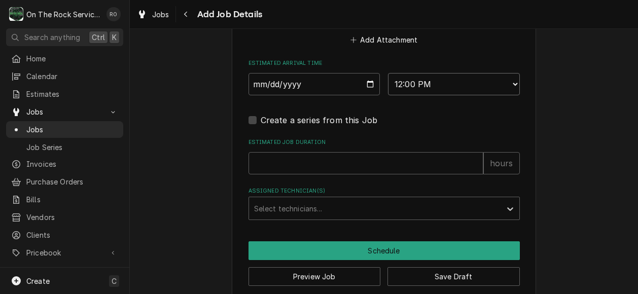
scroll to position [949, 0]
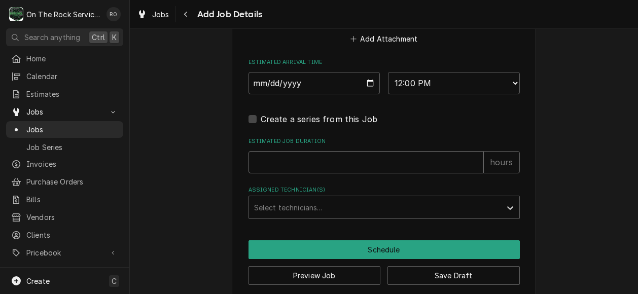
click at [403, 164] on input "Estimated Job Duration" at bounding box center [366, 162] width 235 height 22
type textarea "x"
type input "2"
type textarea "x"
type input "2"
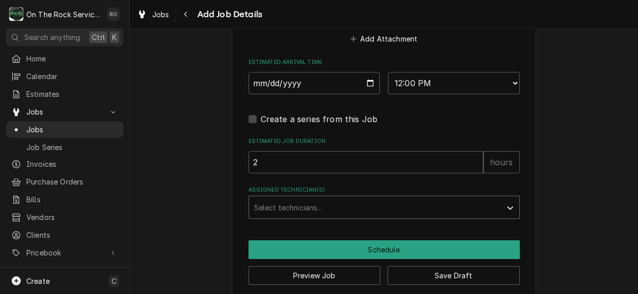
click at [397, 210] on div "Assigned Technician(s)" at bounding box center [375, 207] width 242 height 18
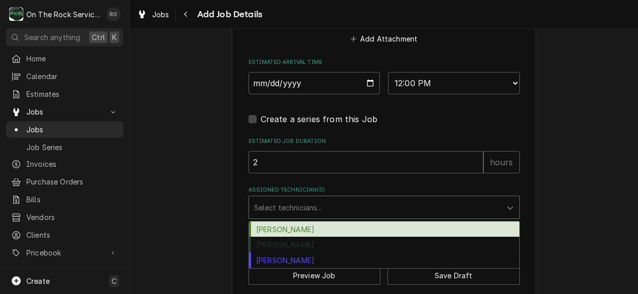
click at [390, 231] on div "[PERSON_NAME]" at bounding box center [384, 230] width 270 height 16
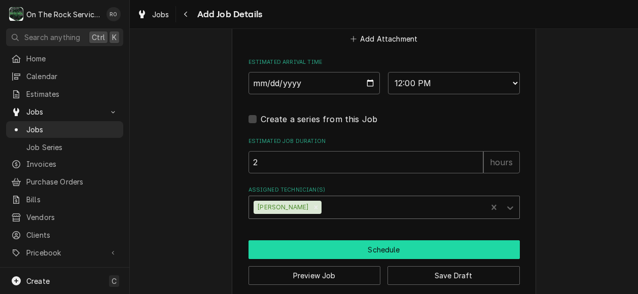
click at [355, 251] on button "Schedule" at bounding box center [384, 249] width 271 height 19
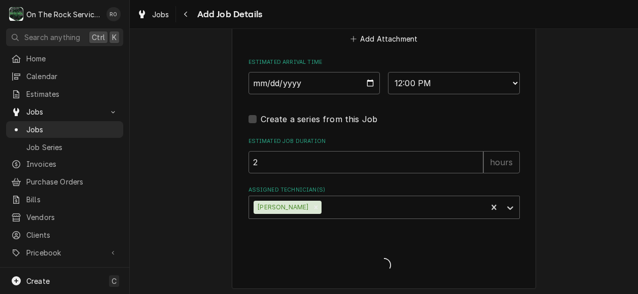
type textarea "x"
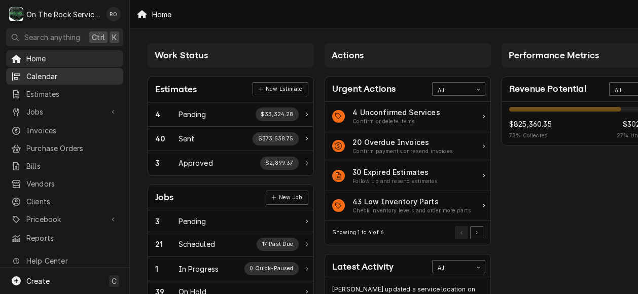
click at [55, 75] on span "Calendar" at bounding box center [72, 76] width 92 height 11
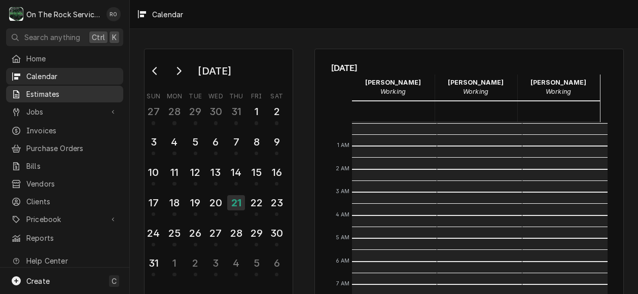
scroll to position [185, 0]
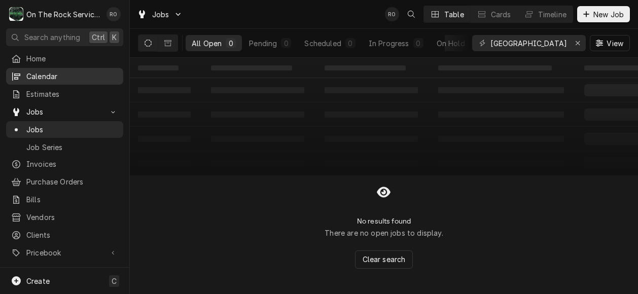
click at [69, 72] on span "Calendar" at bounding box center [72, 76] width 92 height 11
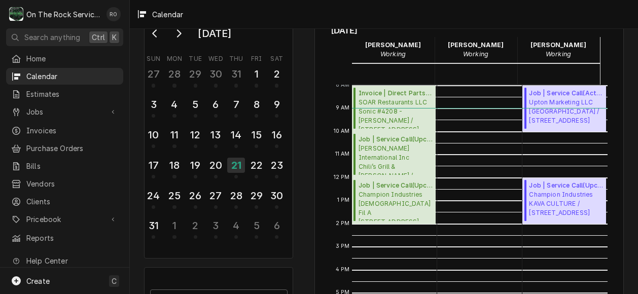
scroll to position [37, 0]
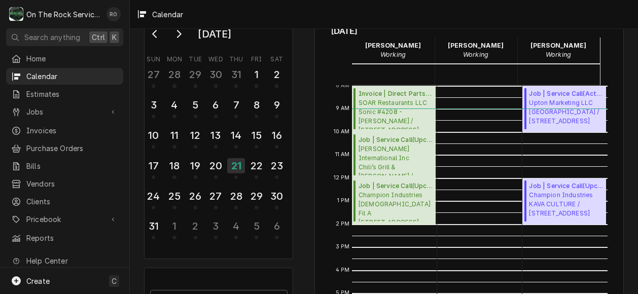
click at [303, 44] on div "[DATE] Sun Mon Tue Wed Thu Fri Sat 27 28 29 30 31 1 2 3 4 5 6 7 8 9 10 11 12 13…" at bounding box center [384, 209] width 508 height 412
